Goal: Information Seeking & Learning: Learn about a topic

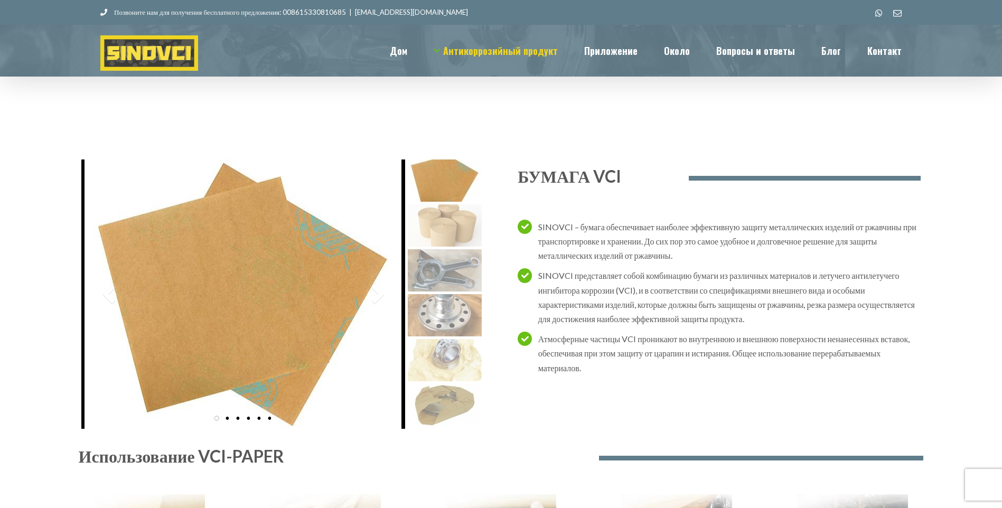
click at [443, 352] on div "Использование VCI-PAPER" at bounding box center [501, 508] width 845 height 342
click at [282, 324] on img at bounding box center [243, 294] width 317 height 269
click at [450, 236] on img at bounding box center [445, 225] width 74 height 42
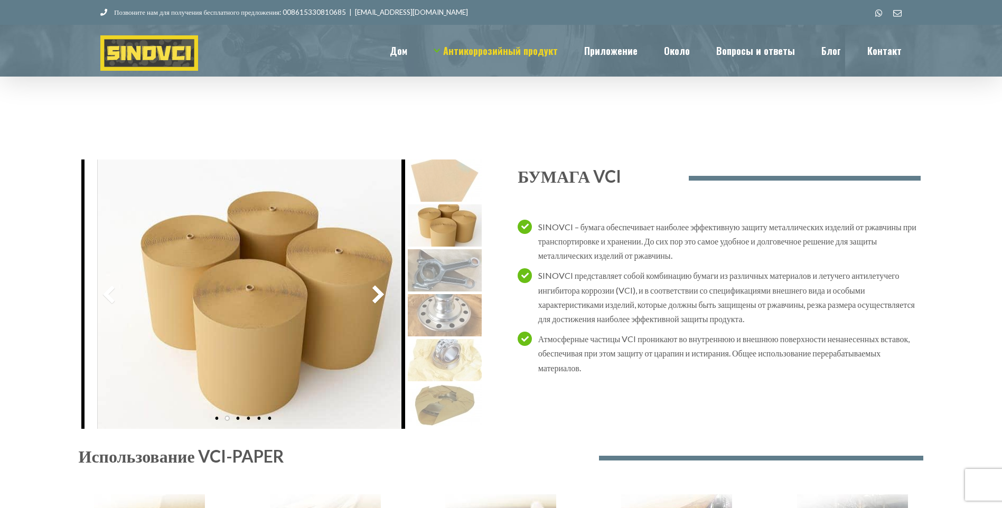
click at [450, 274] on img at bounding box center [445, 270] width 74 height 42
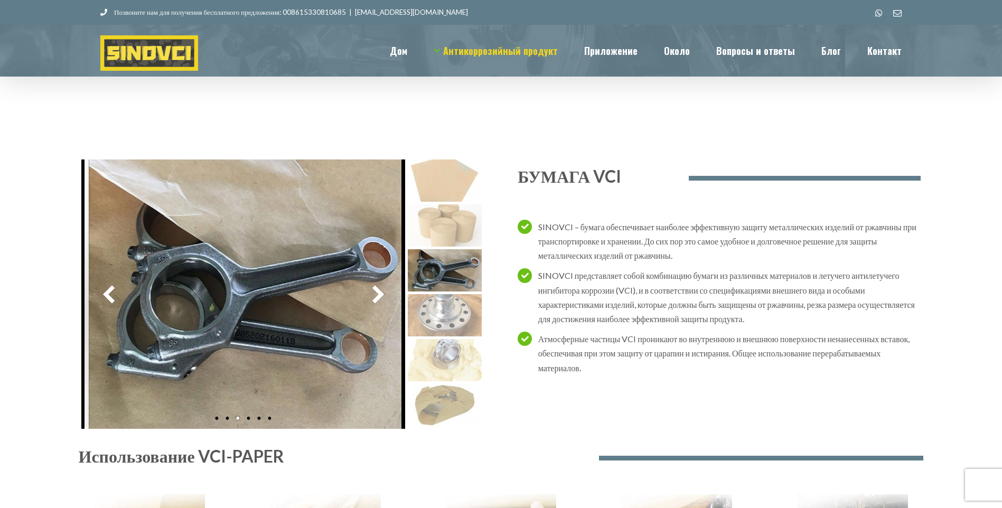
click at [454, 314] on img at bounding box center [445, 315] width 74 height 42
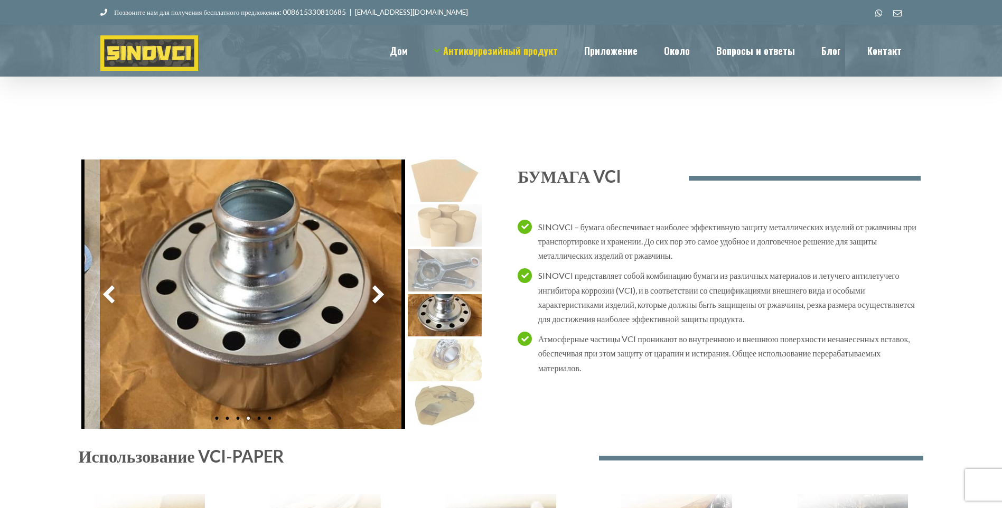
click at [447, 349] on div "Использование VCI-PAPER" at bounding box center [501, 508] width 845 height 342
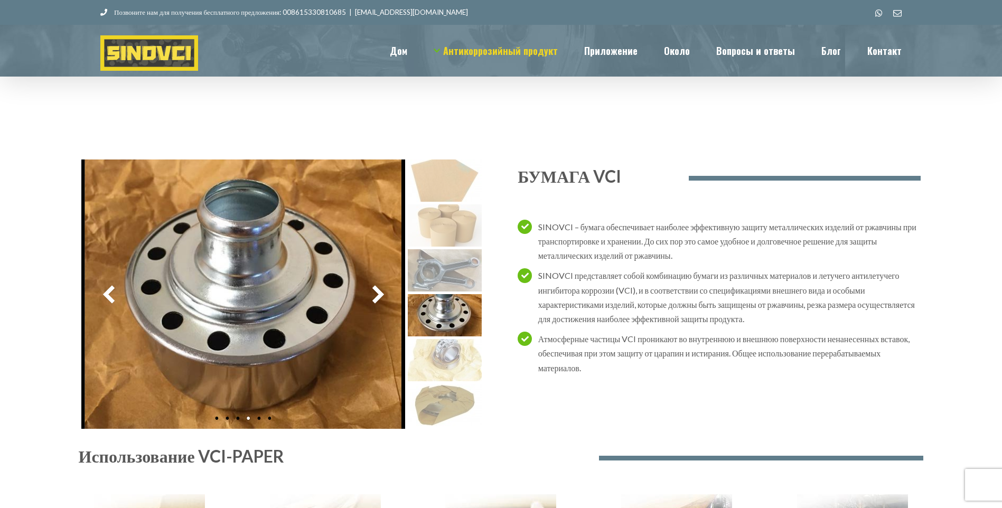
click at [445, 375] on div "Использование VCI-PAPER" at bounding box center [501, 508] width 845 height 342
click at [446, 381] on div "Использование VCI-PAPER" at bounding box center [501, 508] width 845 height 342
click at [449, 405] on div "Использование VCI-PAPER" at bounding box center [501, 508] width 845 height 342
